Goal: Task Accomplishment & Management: Manage account settings

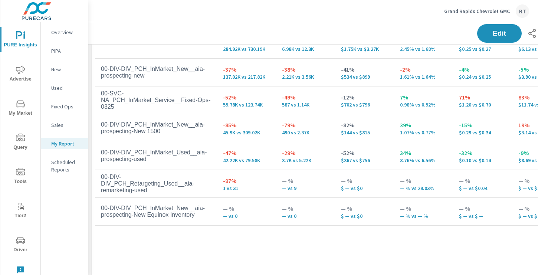
scroll to position [839, 0]
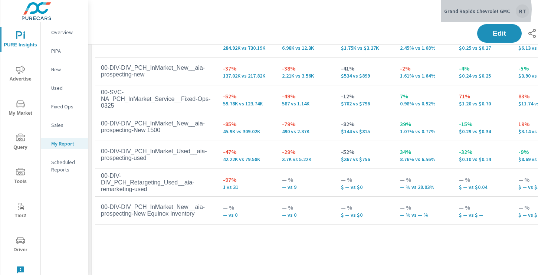
click at [465, 9] on p "Grand Rapids Chevrolet GMC" at bounding box center [478, 11] width 66 height 7
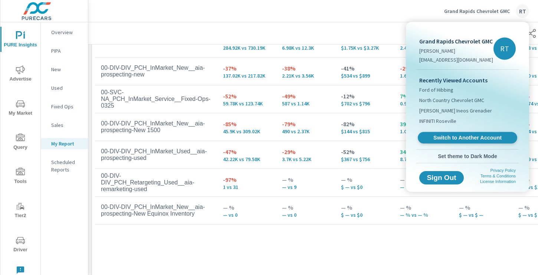
click at [446, 137] on span "Switch to Another Account" at bounding box center [467, 137] width 91 height 7
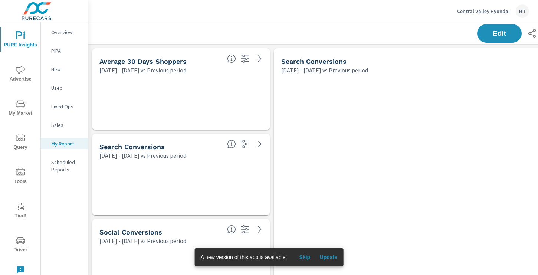
scroll to position [773, 550]
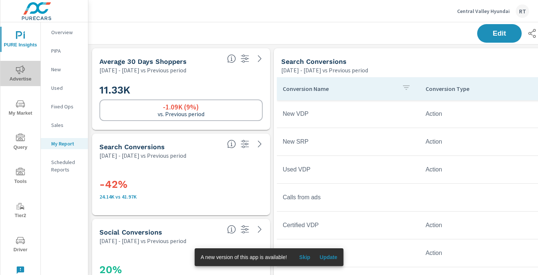
click at [22, 69] on icon "nav menu" at bounding box center [20, 69] width 9 height 9
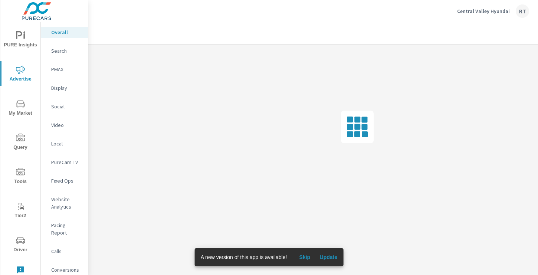
click at [305, 256] on span "Skip" at bounding box center [305, 257] width 18 height 7
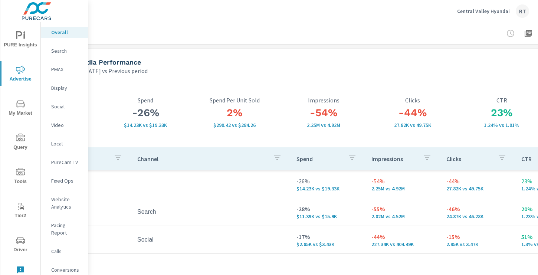
scroll to position [0, 100]
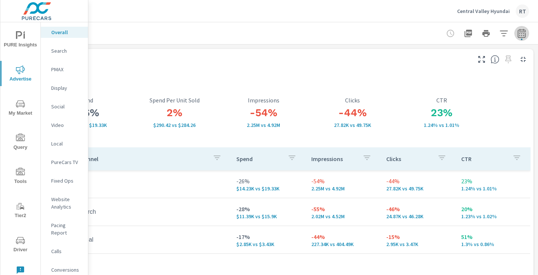
click at [522, 32] on icon "button" at bounding box center [522, 33] width 9 height 9
select select "Previous period"
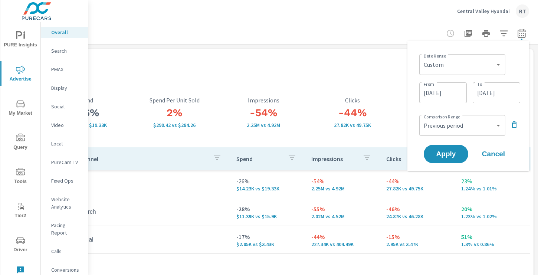
click at [516, 126] on icon "button" at bounding box center [514, 124] width 9 height 9
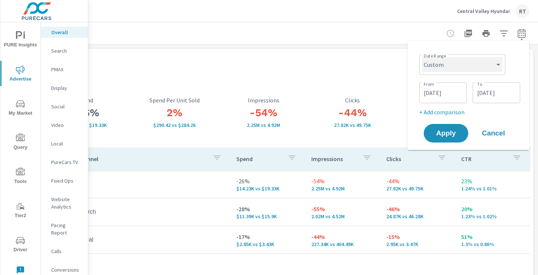
click at [479, 67] on select "Custom Yesterday Last week Last 7 days Last 14 days Last 30 days Last 45 days L…" at bounding box center [463, 64] width 80 height 15
click at [481, 67] on select "Custom Yesterday Last week Last 7 days Last 14 days Last 30 days Last 45 days L…" at bounding box center [463, 64] width 80 height 15
click at [423, 57] on select "Custom Yesterday Last week Last 7 days Last 14 days Last 30 days Last 45 days L…" at bounding box center [463, 64] width 80 height 15
click at [443, 103] on div "From 08/11/2025 From To 09/09/2025 To" at bounding box center [470, 91] width 101 height 25
click at [443, 93] on input "08/11/2025" at bounding box center [444, 92] width 42 height 15
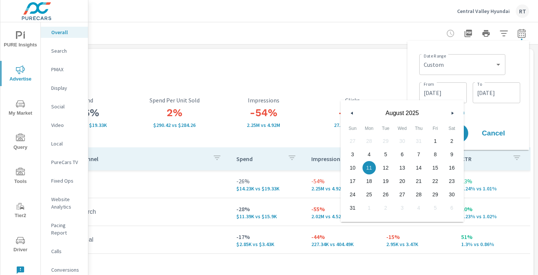
click at [354, 113] on button "button" at bounding box center [352, 113] width 9 height 9
click at [418, 141] on span "1" at bounding box center [419, 141] width 17 height 10
type input "05/01/2025"
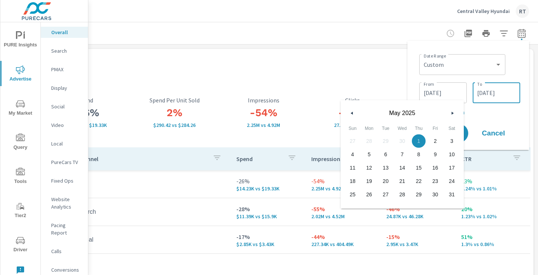
click at [491, 92] on input "09/09/2025" at bounding box center [497, 92] width 42 height 15
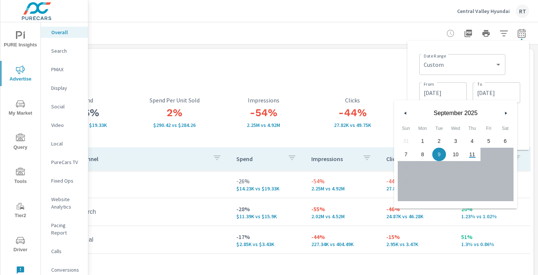
click at [403, 114] on button "button" at bounding box center [405, 113] width 9 height 9
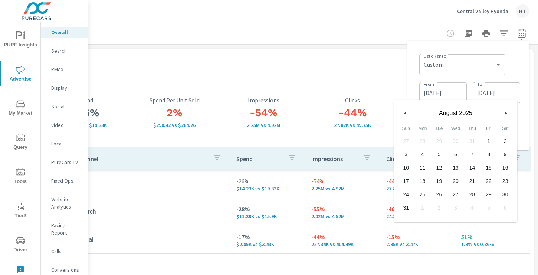
click at [403, 114] on button "button" at bounding box center [405, 113] width 9 height 9
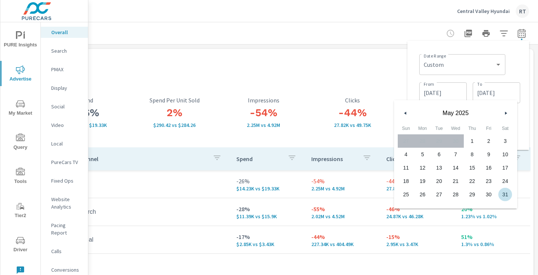
click at [506, 192] on span "31" at bounding box center [505, 195] width 17 height 10
type input "05/31/2025"
click at [513, 71] on div "Date Range Custom Yesterday Last week Last 7 days Last 14 days Last 30 days Las…" at bounding box center [470, 63] width 101 height 25
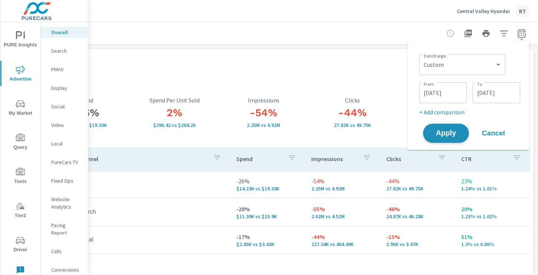
click at [438, 141] on button "Apply" at bounding box center [446, 133] width 46 height 19
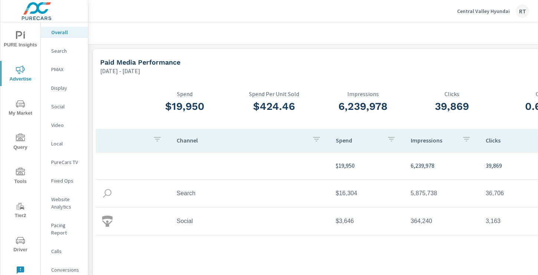
scroll to position [0, 100]
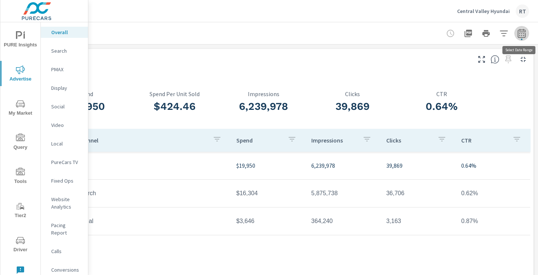
click at [524, 34] on icon "button" at bounding box center [522, 33] width 9 height 9
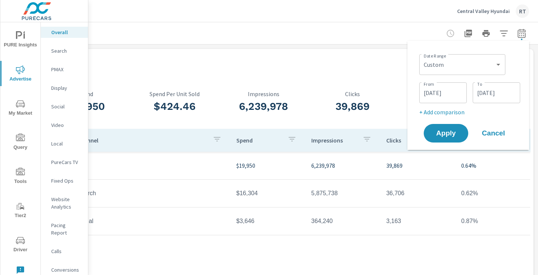
click at [459, 95] on input "05/01/2025" at bounding box center [444, 92] width 42 height 15
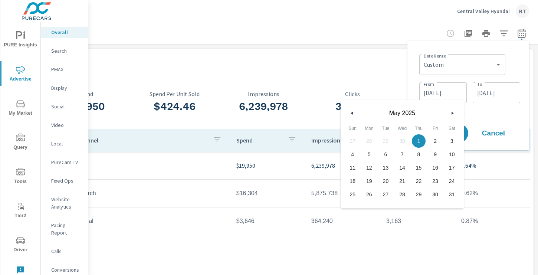
click at [452, 112] on icon "button" at bounding box center [454, 113] width 4 height 3
click at [452, 113] on button "button" at bounding box center [452, 113] width 9 height 9
click at [481, 108] on p "+ Add comparison" at bounding box center [470, 112] width 101 height 9
select select "Previous period"
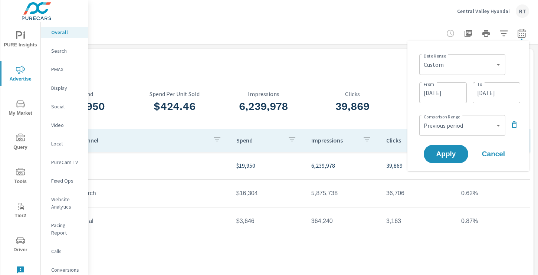
click at [443, 96] on input "05/01/2025" at bounding box center [444, 92] width 42 height 15
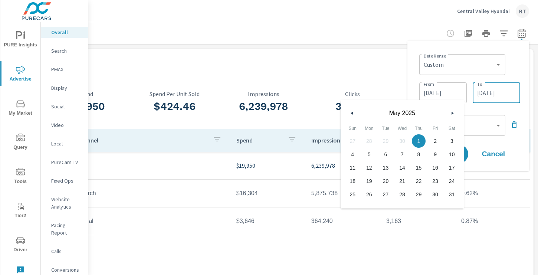
click at [494, 95] on input "05/31/2025" at bounding box center [497, 92] width 42 height 15
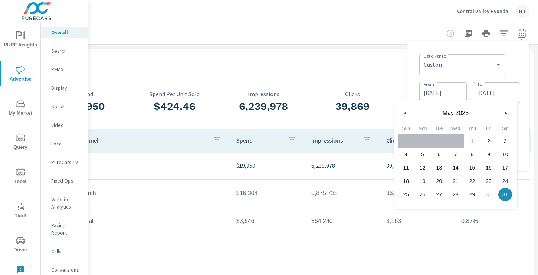
click at [354, 73] on div "May 01, 2025 - May 31, 2025" at bounding box center [235, 70] width 469 height 9
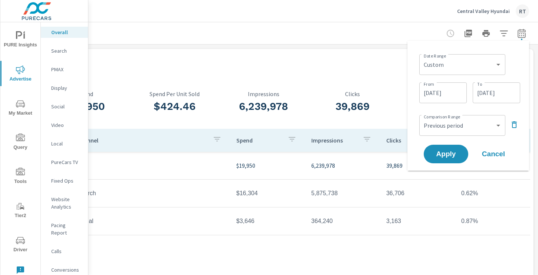
click at [496, 154] on span "Cancel" at bounding box center [494, 154] width 30 height 7
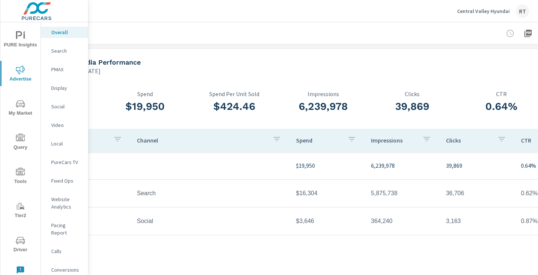
scroll to position [0, 0]
